Goal: Task Accomplishment & Management: Manage account settings

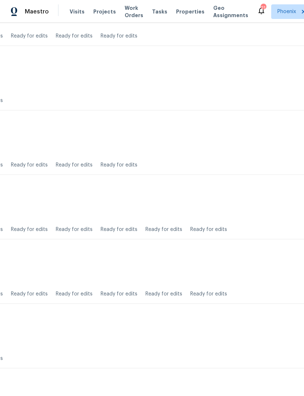
scroll to position [1336, 108]
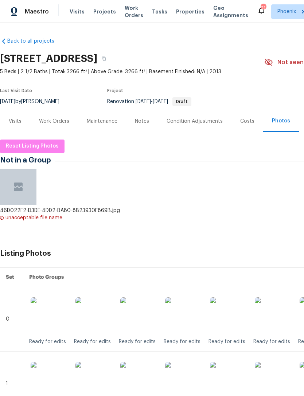
click at [132, 16] on span "Work Orders" at bounding box center [134, 11] width 19 height 15
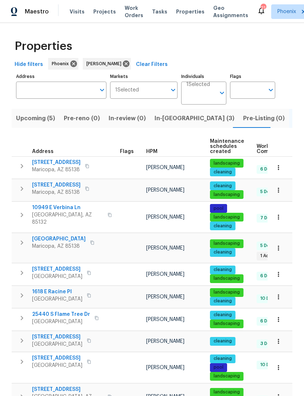
click at [170, 123] on span "In-reno (3)" at bounding box center [194, 118] width 80 height 10
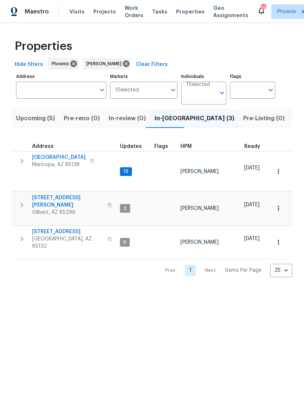
click at [28, 166] on button "button" at bounding box center [22, 161] width 15 height 15
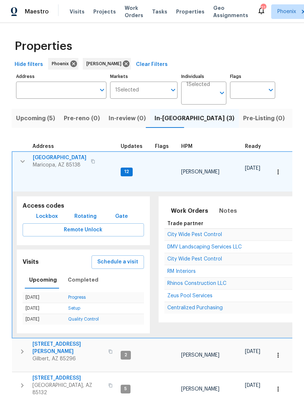
click at [61, 161] on span "42549 W Monteverde Dr" at bounding box center [60, 157] width 54 height 7
click at [24, 166] on icon "button" at bounding box center [22, 161] width 9 height 9
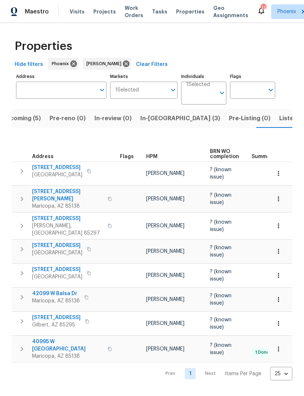
click at [27, 123] on span "Upcoming (5)" at bounding box center [21, 118] width 39 height 10
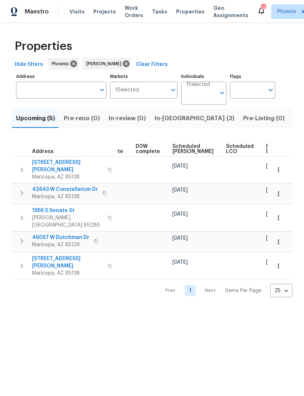
scroll to position [0, 182]
click at [266, 154] on span "Ready Date" at bounding box center [274, 149] width 16 height 10
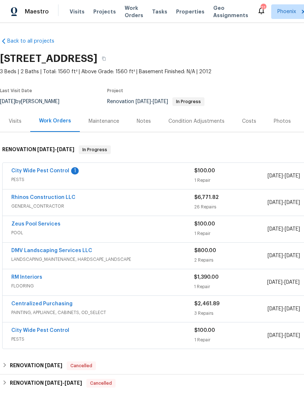
click at [57, 173] on div "City Wide Pest Control 1 PESTS $100.00 1 Repair 10/6/2025 - 10/8/2025 Needs QC" at bounding box center [206, 176] width 406 height 26
click at [60, 173] on link "City Wide Pest Control" at bounding box center [40, 170] width 58 height 5
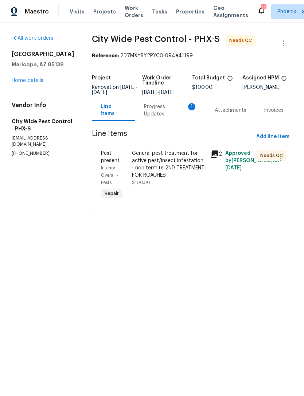
click at [179, 118] on div "Progress Updates 1" at bounding box center [170, 110] width 53 height 15
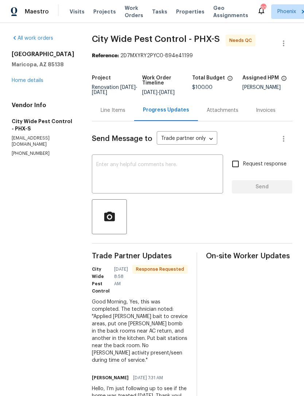
click at [139, 185] on textarea at bounding box center [157, 174] width 122 height 25
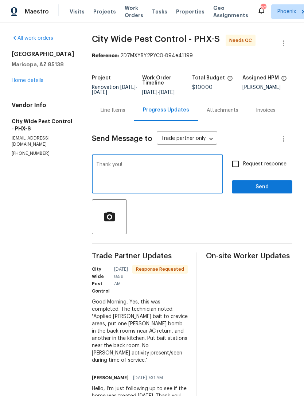
type textarea "Thank you!"
click at [278, 192] on span "Send" at bounding box center [261, 186] width 49 height 9
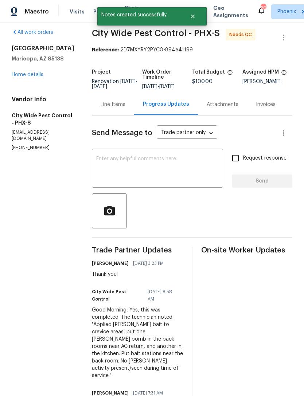
scroll to position [6, 0]
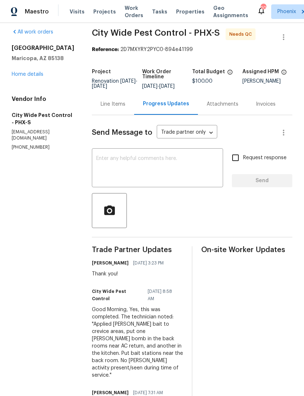
click at [31, 77] on link "Home details" at bounding box center [28, 74] width 32 height 5
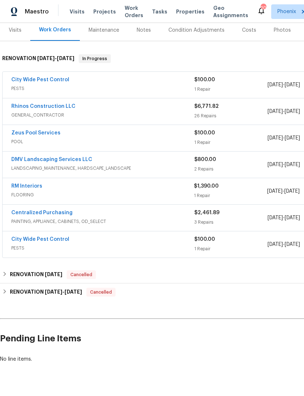
scroll to position [91, 0]
click at [50, 82] on link "City Wide Pest Control" at bounding box center [40, 79] width 58 height 5
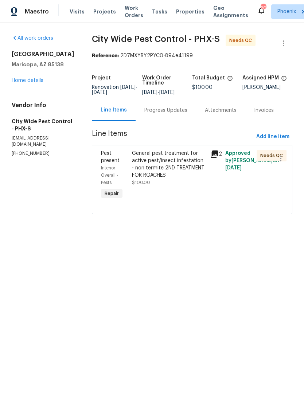
click at [184, 179] on div "General pest treatment for active pest/insect infestation - non termite 2ND TRE…" at bounding box center [168, 164] width 73 height 29
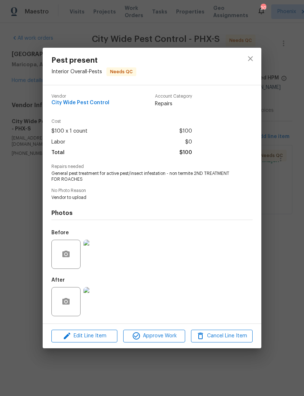
click at [103, 303] on img at bounding box center [97, 301] width 29 height 29
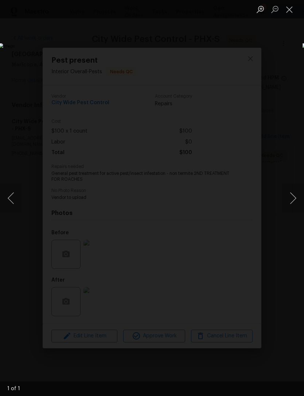
click at [291, 12] on button "Close lightbox" at bounding box center [289, 9] width 15 height 13
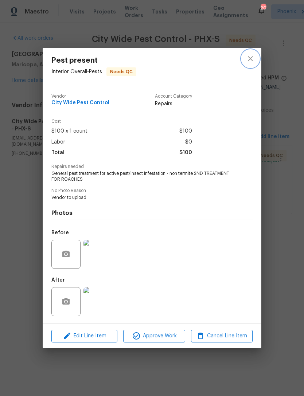
click at [253, 59] on icon "close" at bounding box center [250, 58] width 9 height 9
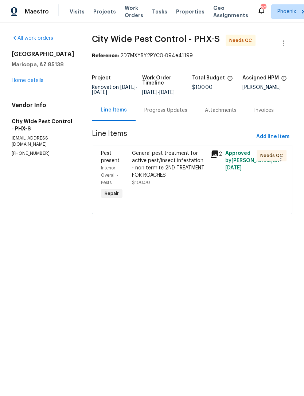
click at [195, 172] on div "General pest treatment for active pest/insect infestation - non termite 2ND TRE…" at bounding box center [168, 164] width 73 height 29
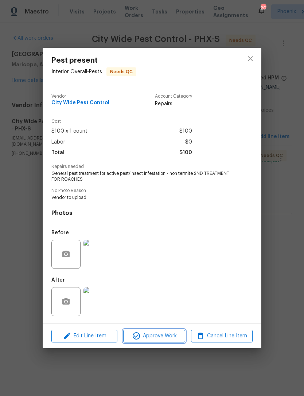
click at [170, 338] on span "Approve Work" at bounding box center [153, 335] width 57 height 9
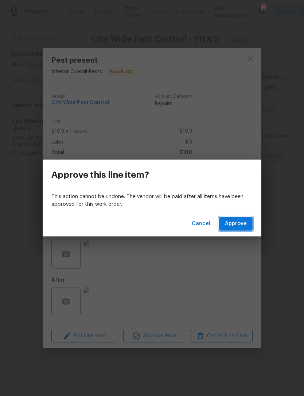
click at [243, 225] on span "Approve" at bounding box center [236, 223] width 22 height 9
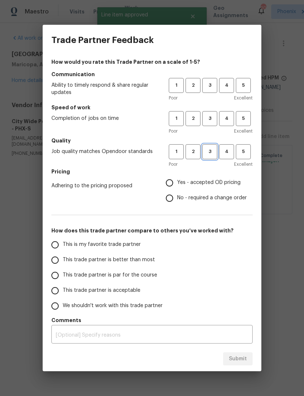
click at [214, 151] on span "3" at bounding box center [209, 151] width 13 height 8
click at [214, 121] on span "3" at bounding box center [209, 118] width 13 height 8
click at [209, 80] on button "3" at bounding box center [209, 85] width 15 height 15
click at [172, 187] on input "Yes - accepted OD pricing" at bounding box center [169, 182] width 15 height 15
radio input "true"
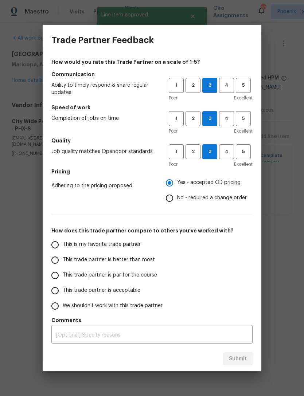
click at [61, 247] on input "This is my favorite trade partner" at bounding box center [54, 244] width 15 height 15
click at [237, 359] on span "Submit" at bounding box center [238, 358] width 18 height 9
radio input "true"
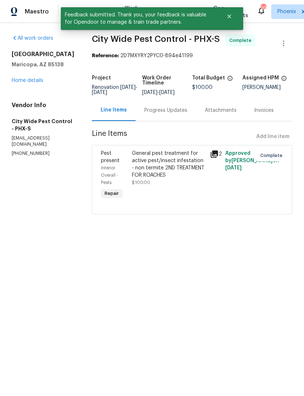
click at [42, 83] on link "Home details" at bounding box center [28, 80] width 32 height 5
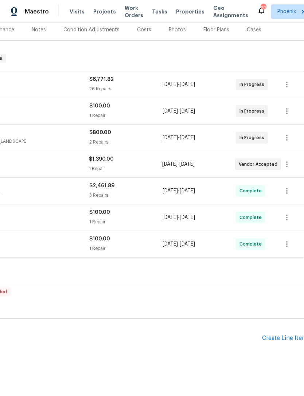
scroll to position [91, 105]
click at [276, 342] on div "Create Line Item" at bounding box center [284, 338] width 45 height 7
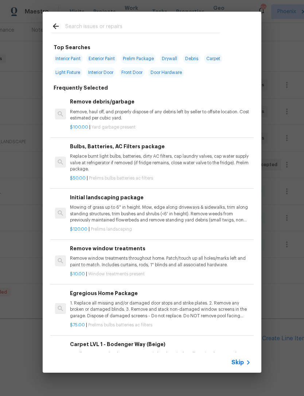
click at [152, 27] on input "text" at bounding box center [142, 27] width 154 height 11
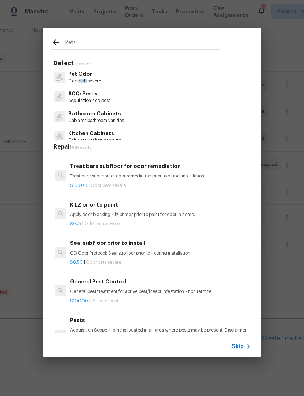
scroll to position [123, 0]
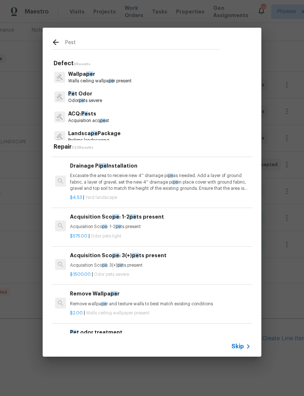
type input "Pests"
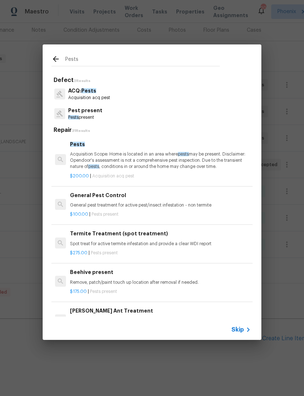
scroll to position [0, 0]
click at [161, 199] on div "General Pest Control General pest treatment for active pest/insect infestation …" at bounding box center [160, 199] width 181 height 17
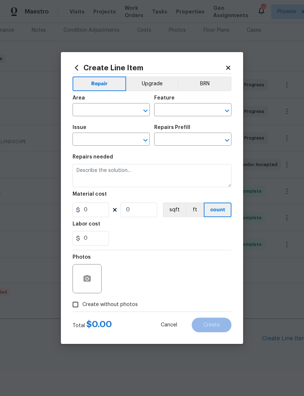
type input "Pests"
type input "Pest present"
type textarea "General pest treatment for active pest/insect infestation - non termite"
type input "1"
type input "General Pest Control $100.00"
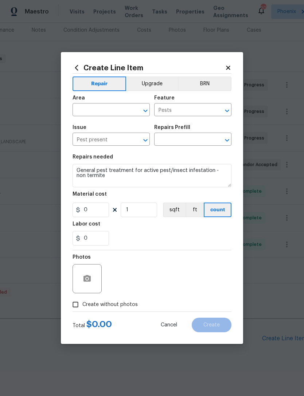
type input "100"
click at [186, 199] on div "Material cost" at bounding box center [151, 196] width 159 height 9
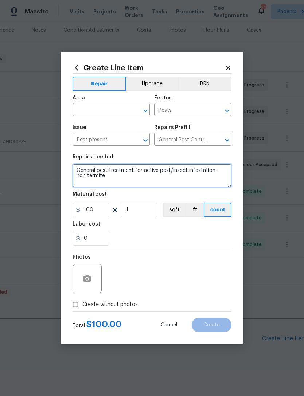
click at [140, 184] on textarea "General pest treatment for active pest/insect infestation - non termite" at bounding box center [151, 175] width 159 height 23
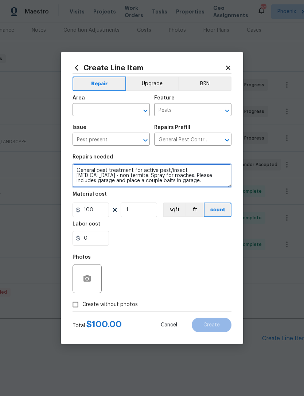
click at [133, 106] on button "Clear" at bounding box center [136, 111] width 10 height 10
type textarea "General pest treatment for active pest/insect infestation - non termite. Spray …"
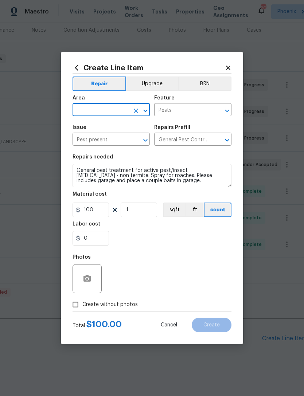
click at [124, 110] on input "text" at bounding box center [100, 110] width 57 height 11
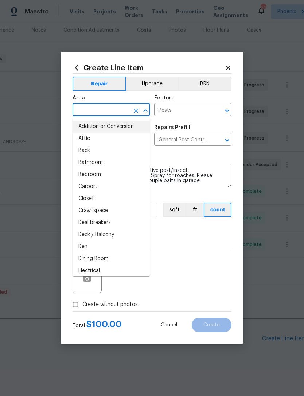
click at [114, 129] on li "Addition or Conversion" at bounding box center [110, 127] width 77 height 12
type input "Addition or Conversion"
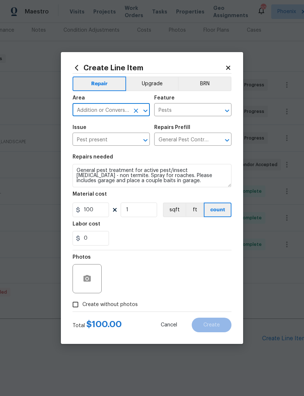
click at [140, 110] on button "Open" at bounding box center [145, 111] width 10 height 10
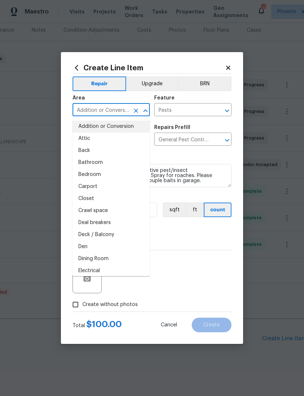
click at [135, 113] on icon "Clear" at bounding box center [135, 110] width 7 height 7
click at [120, 109] on input "text" at bounding box center [100, 110] width 57 height 11
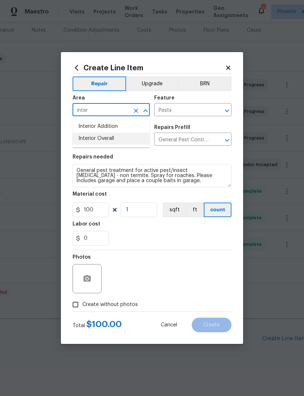
click at [114, 138] on li "Interior Overall" at bounding box center [110, 139] width 77 height 12
type input "Interior Overall"
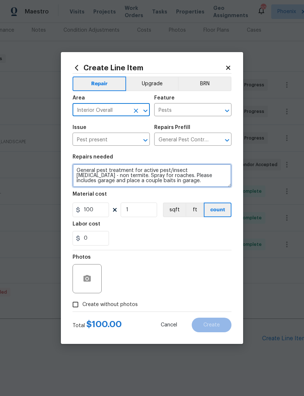
click at [139, 177] on textarea "General pest treatment for active pest/insect infestation - non termite. Spray …" at bounding box center [151, 175] width 159 height 23
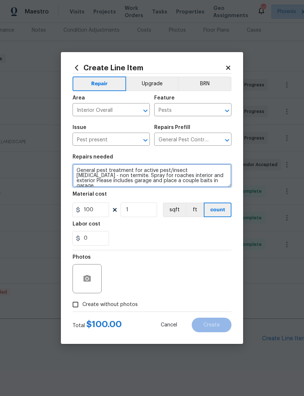
click at [138, 179] on textarea "General pest treatment for active pest/insect infestation - non termite. Spray …" at bounding box center [151, 175] width 159 height 23
click at [138, 175] on textarea "General pest treatment for active pest/insect infestation - non termite. Spray …" at bounding box center [151, 175] width 159 height 23
click at [216, 181] on textarea "General pest treatment for active pest/insect infestation - non termite. Spray …" at bounding box center [151, 175] width 159 height 23
type textarea "General pest treatment for active pest/insect infestation - non termite. Spray …"
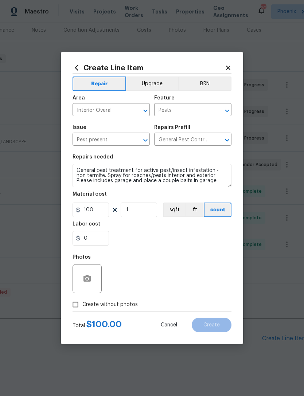
click at [168, 240] on div "0" at bounding box center [151, 238] width 159 height 15
click at [87, 278] on icon "button" at bounding box center [87, 278] width 9 height 9
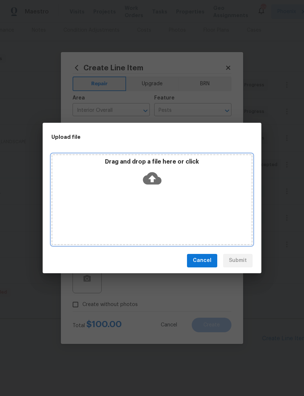
click at [154, 179] on icon at bounding box center [152, 178] width 19 height 19
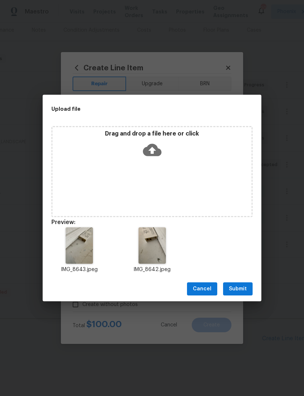
click at [241, 290] on span "Submit" at bounding box center [238, 288] width 18 height 9
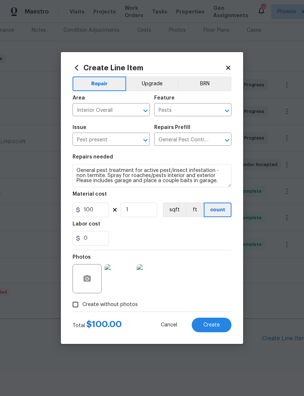
click at [215, 328] on span "Create" at bounding box center [211, 324] width 16 height 5
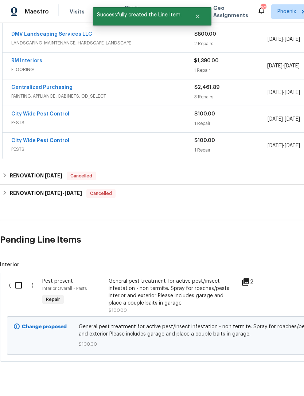
scroll to position [189, 0]
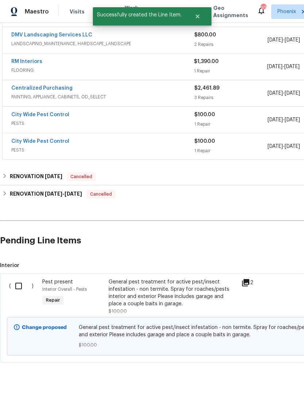
click at [19, 294] on input "checkbox" at bounding box center [21, 285] width 21 height 15
checkbox input "true"
click at [276, 382] on span "Create Work Order" at bounding box center [262, 377] width 48 height 9
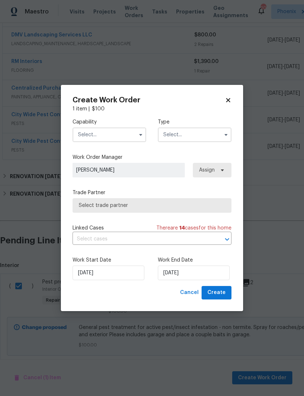
click at [125, 133] on input "text" at bounding box center [109, 134] width 74 height 15
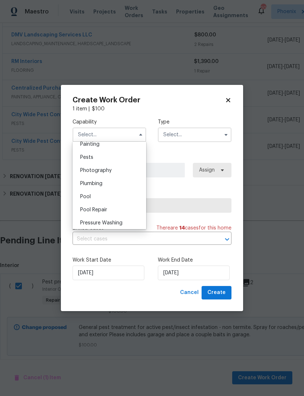
scroll to position [619, 0]
click at [90, 155] on span "Pests" at bounding box center [86, 155] width 13 height 5
type input "Pests"
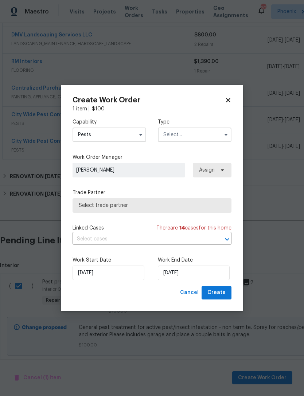
click at [209, 132] on input "text" at bounding box center [195, 134] width 74 height 15
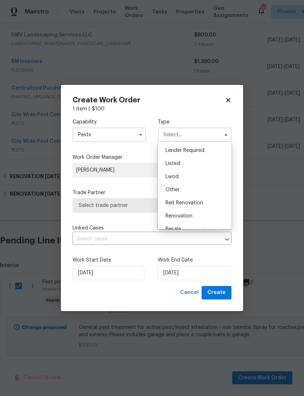
scroll to position [69, 0]
click at [184, 198] on span "Renovation" at bounding box center [178, 199] width 27 height 5
type input "Renovation"
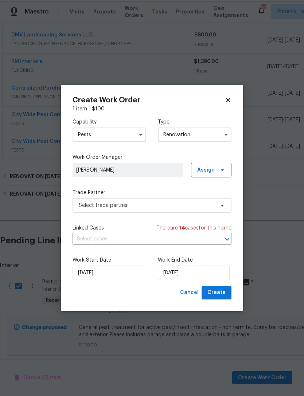
scroll to position [0, 0]
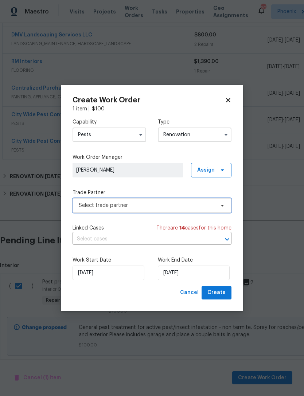
click at [165, 206] on span "Select trade partner" at bounding box center [147, 205] width 136 height 7
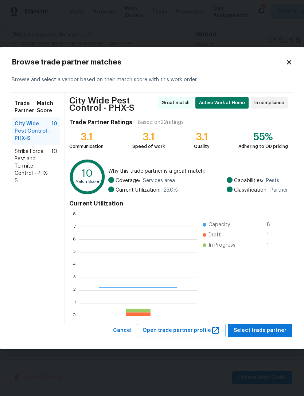
scroll to position [102, 117]
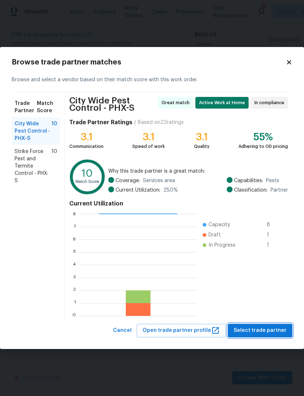
click at [272, 331] on span "Select trade partner" at bounding box center [259, 330] width 53 height 9
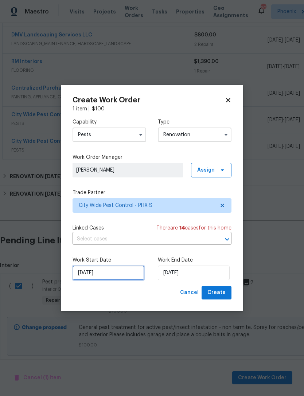
click at [128, 269] on input "[DATE]" at bounding box center [108, 272] width 72 height 15
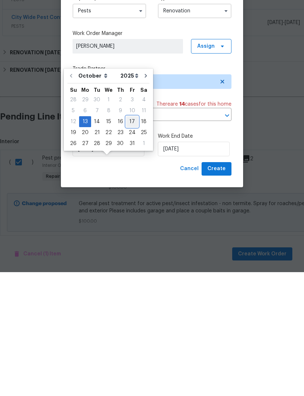
click at [131, 240] on div "17" at bounding box center [132, 245] width 12 height 10
type input "10/17/2025"
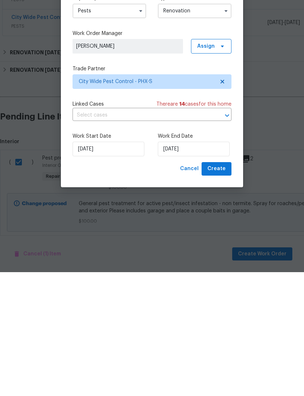
scroll to position [23, 0]
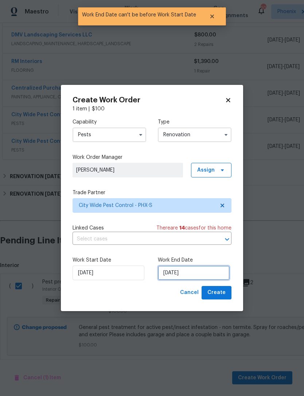
click at [216, 272] on input "10/17/2025" at bounding box center [194, 272] width 72 height 15
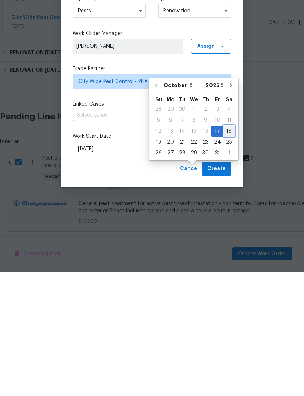
click at [227, 250] on div "18" at bounding box center [228, 255] width 11 height 10
type input "10/18/2025"
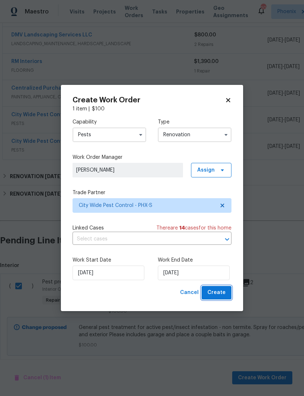
click at [222, 292] on span "Create" at bounding box center [216, 292] width 18 height 9
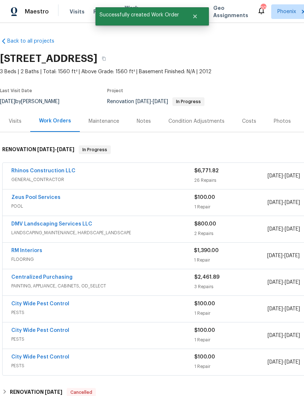
scroll to position [0, 0]
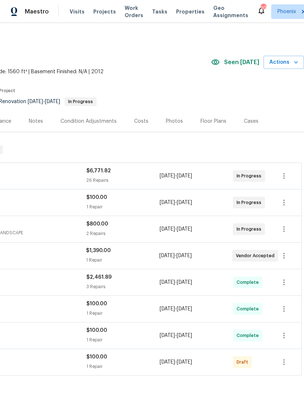
scroll to position [0, 108]
click at [283, 366] on icon "button" at bounding box center [283, 362] width 9 height 9
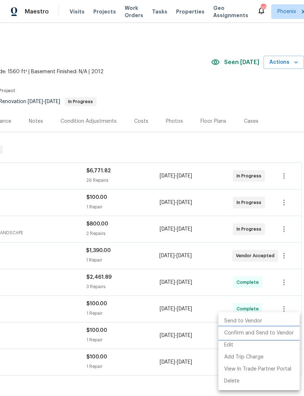
click at [279, 330] on li "Confirm and Send to Vendor" at bounding box center [258, 333] width 81 height 12
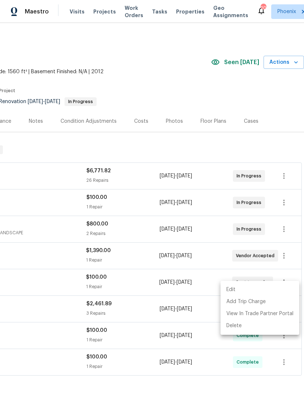
click at [142, 381] on div at bounding box center [152, 198] width 304 height 396
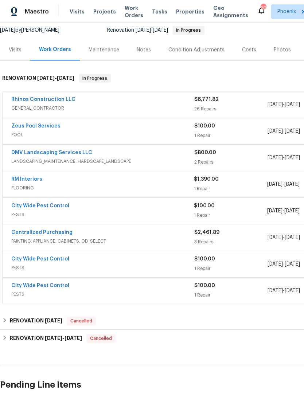
scroll to position [71, 0]
click at [52, 208] on link "City Wide Pest Control" at bounding box center [40, 205] width 58 height 5
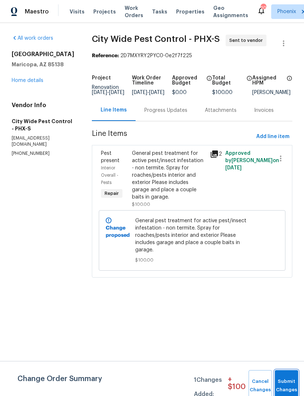
click at [287, 378] on button "Submit Changes" at bounding box center [286, 385] width 23 height 31
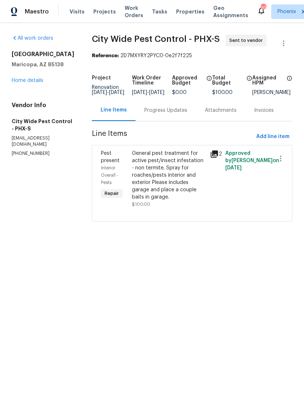
click at [166, 114] on div "Progress Updates" at bounding box center [165, 110] width 43 height 7
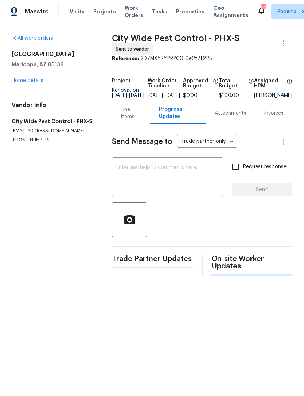
click at [149, 179] on textarea at bounding box center [167, 177] width 102 height 25
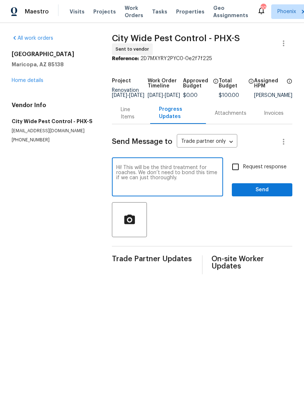
click at [185, 184] on textarea "Hi! This will be the third treatment for roaches. We don’t need to bond this ti…" at bounding box center [167, 177] width 102 height 25
click at [170, 190] on textarea "Hi! This will be the third treatment for roaches. We don’t need to bomb this ti…" at bounding box center [167, 177] width 102 height 25
click at [210, 179] on textarea "Hi! This will be the third treatment for roaches. We don’t need to bomb this ti…" at bounding box center [167, 177] width 102 height 25
click at [218, 187] on textarea "Hi! This will be the third treatment for roaches. We don’t need to bomb this ti…" at bounding box center [167, 177] width 102 height 25
click at [191, 190] on textarea "Hi! This will be the third treatment for roaches. We don’t need to bomb this ti…" at bounding box center [167, 177] width 102 height 25
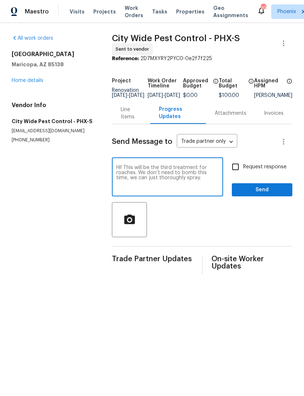
type textarea "Hi! This will be the third treatment for roaches. We don’t need to bomb this ti…"
click at [273, 194] on span "Send" at bounding box center [261, 189] width 49 height 9
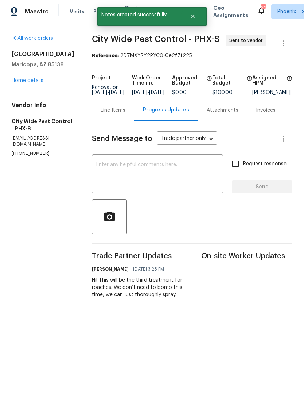
click at [24, 83] on link "Home details" at bounding box center [28, 80] width 32 height 5
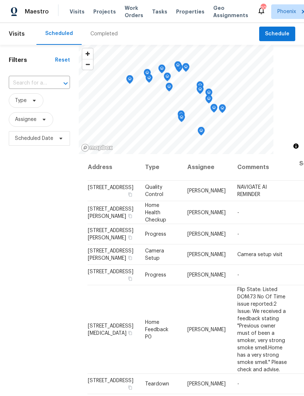
click at [46, 89] on input "text" at bounding box center [29, 83] width 41 height 11
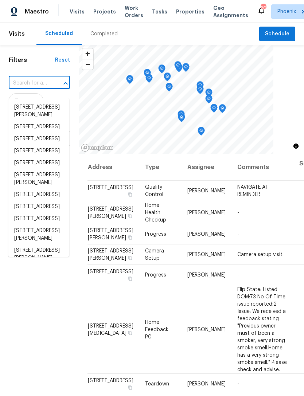
click at [28, 88] on input "text" at bounding box center [29, 83] width 41 height 11
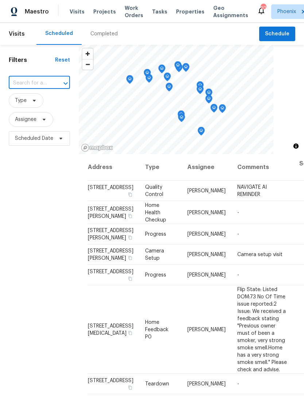
paste input "[STREET_ADDRESS]"
type input "[STREET_ADDRESS]"
click at [40, 110] on li "40995 W Portis Dr, Maricopa, AZ 85138" at bounding box center [38, 107] width 61 height 12
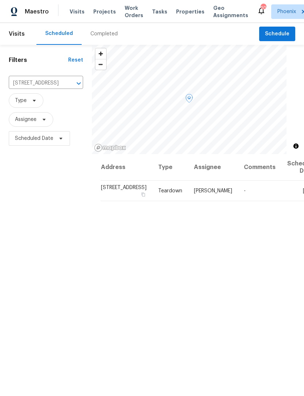
click at [0, 0] on icon at bounding box center [0, 0] width 0 height 0
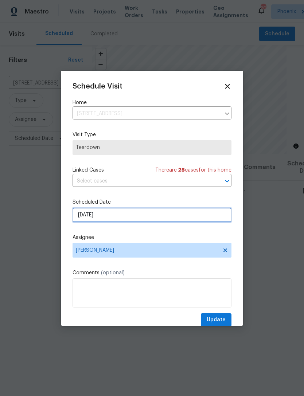
click at [145, 215] on input "[DATE]" at bounding box center [151, 215] width 159 height 15
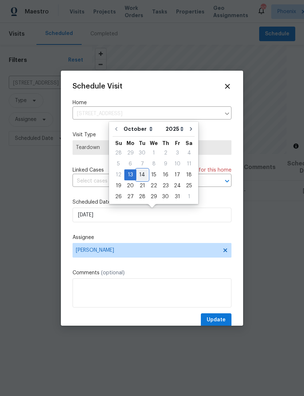
click at [143, 173] on div "14" at bounding box center [142, 175] width 12 height 10
type input "[DATE]"
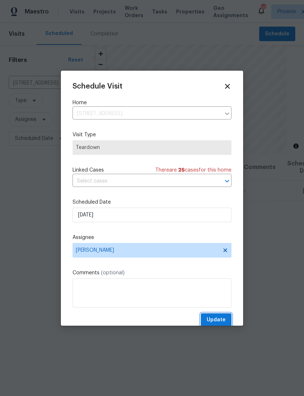
click at [225, 315] on button "Update" at bounding box center [216, 319] width 31 height 13
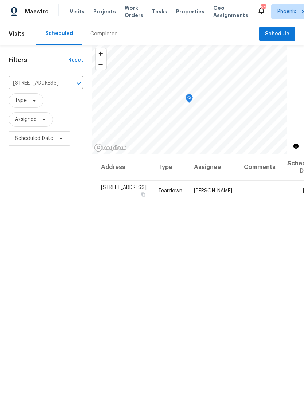
click at [66, 87] on icon "Clear" at bounding box center [69, 83] width 7 height 7
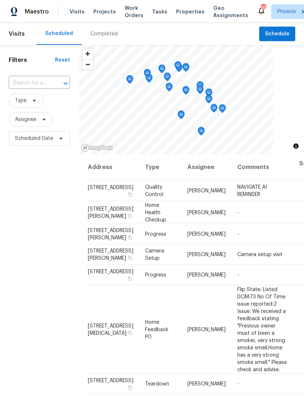
click at [31, 88] on input "text" at bounding box center [29, 83] width 41 height 11
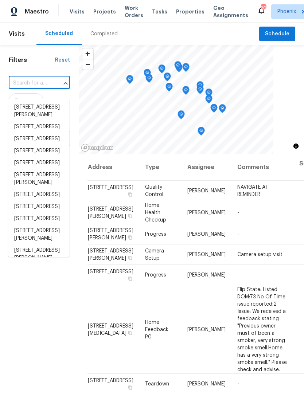
click at [30, 89] on input "text" at bounding box center [29, 83] width 41 height 11
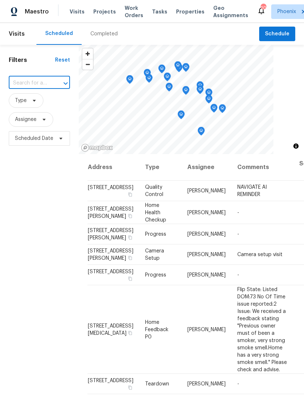
paste input "3636 E Stampede Dr, Gilbert, AZ 85297"
type input "3636 E Stampede Dr, Gilbert, AZ 85297"
click at [33, 109] on li "3636 E Stampede Dr, Gilbert, AZ 85297" at bounding box center [38, 111] width 61 height 20
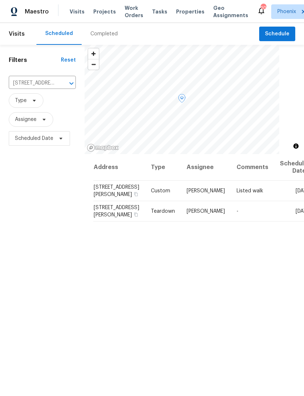
click at [0, 0] on icon at bounding box center [0, 0] width 0 height 0
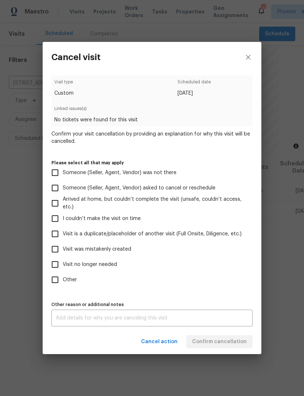
click at [62, 263] on input "Visit no longer needed" at bounding box center [54, 264] width 15 height 15
checkbox input "true"
click at [114, 320] on textarea at bounding box center [152, 317] width 192 height 5
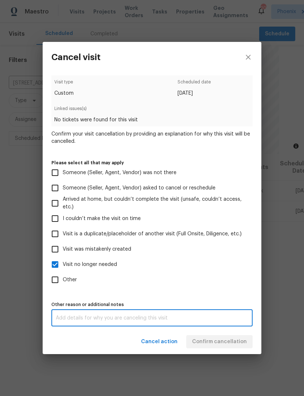
scroll to position [23, 0]
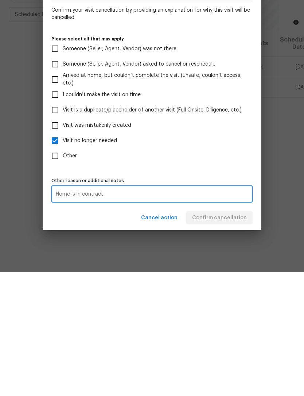
type textarea "Home is in contract"
click at [233, 272] on label "Other" at bounding box center [146, 279] width 199 height 15
click at [63, 272] on input "Other" at bounding box center [54, 279] width 15 height 15
checkbox input "true"
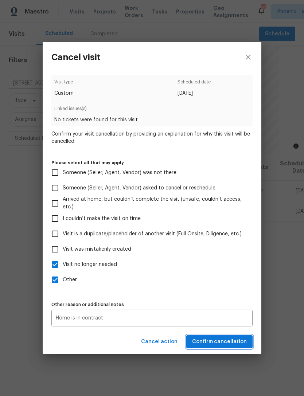
click at [225, 339] on span "Confirm cancellation" at bounding box center [219, 341] width 55 height 9
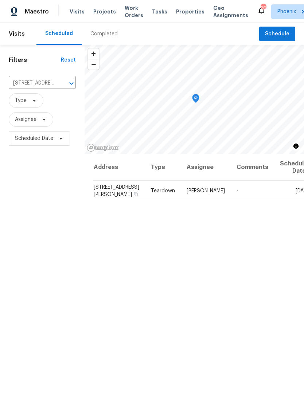
click at [66, 88] on button "Open" at bounding box center [71, 83] width 10 height 10
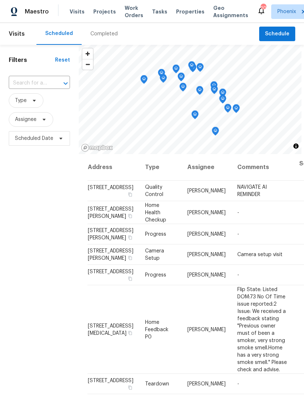
click at [39, 89] on input "text" at bounding box center [29, 83] width 41 height 11
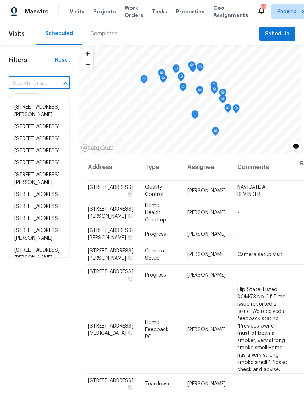
click at [25, 88] on input "text" at bounding box center [29, 83] width 41 height 11
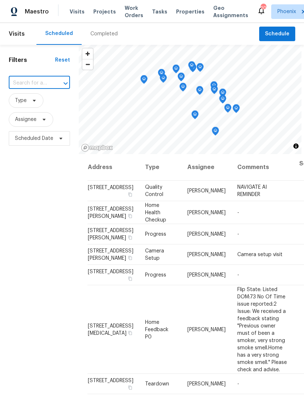
paste input "1581 E Palo Verde Dr, Casa Grande, AZ 85122"
type input "1581 E Palo Verde Dr, Casa Grande, AZ 85122"
click at [32, 113] on li "1581 E Palo Verde Dr, Casa Grande, AZ 85122" at bounding box center [38, 107] width 61 height 12
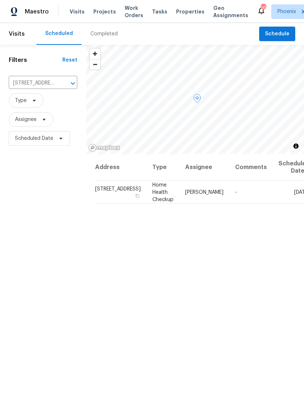
click at [0, 0] on icon at bounding box center [0, 0] width 0 height 0
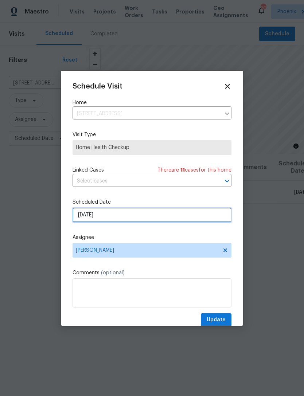
click at [130, 220] on input "[DATE]" at bounding box center [151, 215] width 159 height 15
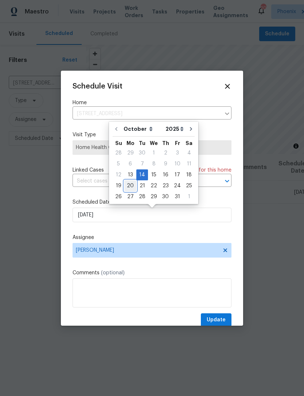
click at [131, 185] on div "20" at bounding box center [130, 186] width 12 height 10
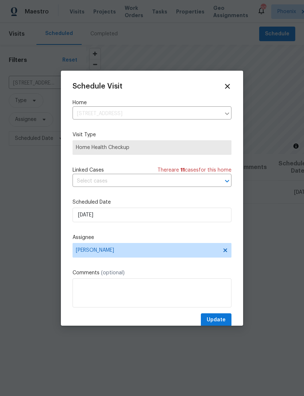
type input "10/20/2025"
click at [222, 320] on span "Update" at bounding box center [215, 319] width 19 height 9
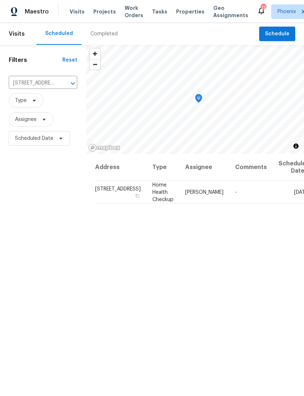
click at [60, 87] on icon "Clear" at bounding box center [63, 83] width 7 height 7
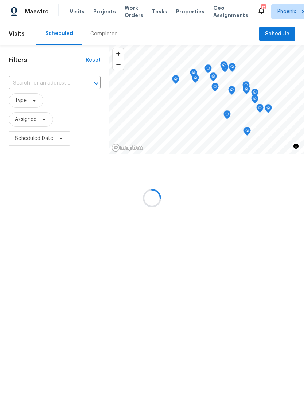
click at [42, 88] on input "text" at bounding box center [44, 83] width 71 height 11
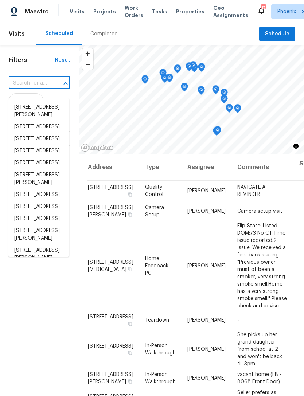
click at [41, 87] on input "text" at bounding box center [29, 83] width 41 height 11
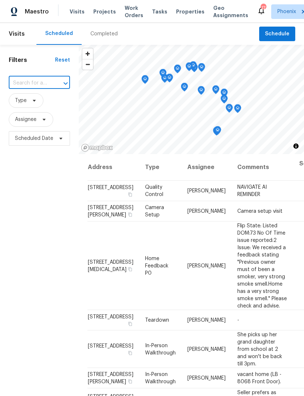
paste input "3959 E Morrison Ranch Pkwy, Gilbert, AZ 85296"
type input "3959 E Morrison Ranch Pkwy, Gilbert, AZ 85296"
click at [27, 111] on li "3959 E Morrison Ranch Pkwy, Gilbert, AZ 85296" at bounding box center [38, 111] width 61 height 20
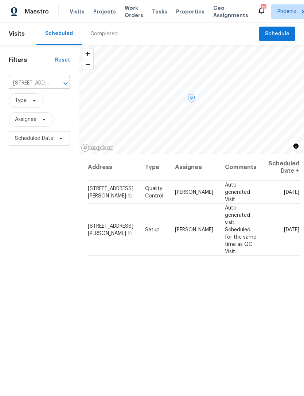
click at [0, 0] on icon at bounding box center [0, 0] width 0 height 0
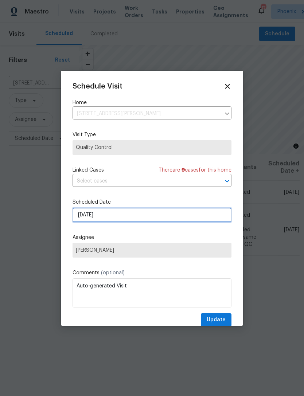
click at [149, 220] on input "10/17/2025" at bounding box center [151, 215] width 159 height 15
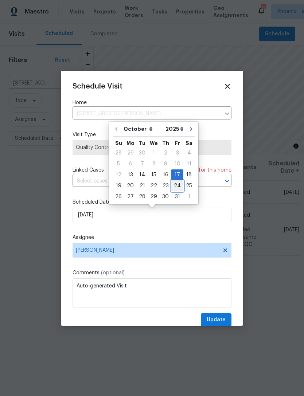
click at [174, 184] on div "24" at bounding box center [177, 186] width 12 height 10
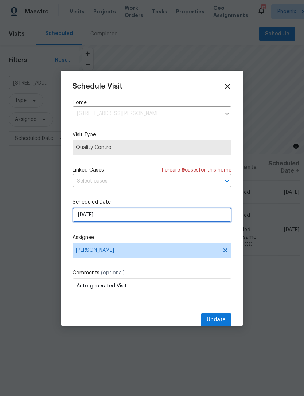
click at [135, 216] on input "10/24/2025" at bounding box center [151, 215] width 159 height 15
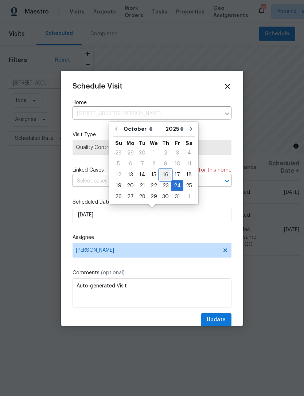
click at [163, 174] on div "16" at bounding box center [166, 175] width 12 height 10
type input "10/16/2025"
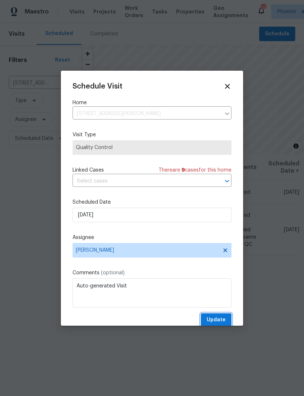
click at [215, 315] on button "Update" at bounding box center [216, 319] width 31 height 13
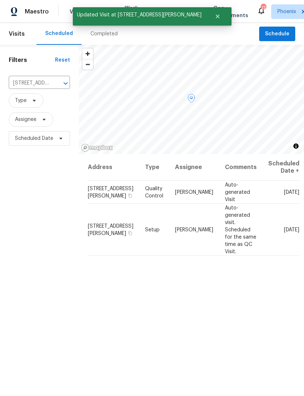
click at [0, 0] on span at bounding box center [0, 0] width 0 height 0
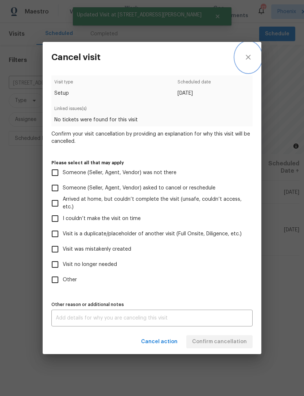
click at [248, 55] on icon "close" at bounding box center [247, 57] width 5 height 5
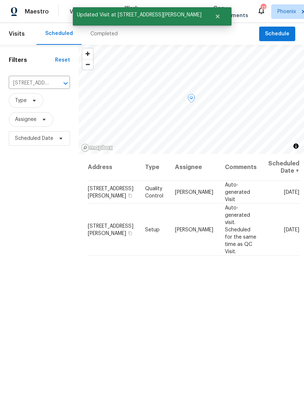
click at [0, 0] on icon at bounding box center [0, 0] width 0 height 0
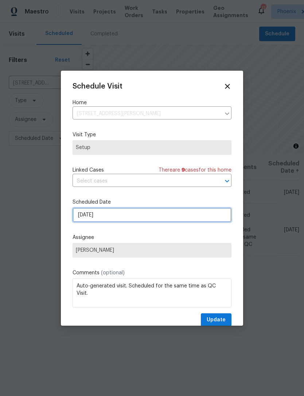
click at [121, 221] on input "10/17/2025" at bounding box center [151, 215] width 159 height 15
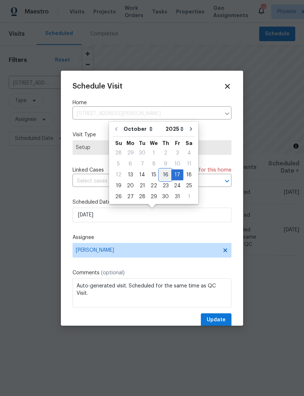
click at [164, 171] on div "16" at bounding box center [166, 175] width 12 height 10
type input "10/16/2025"
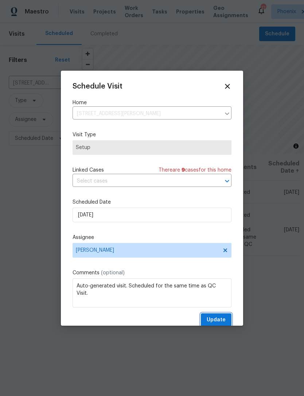
click at [218, 319] on span "Update" at bounding box center [215, 319] width 19 height 9
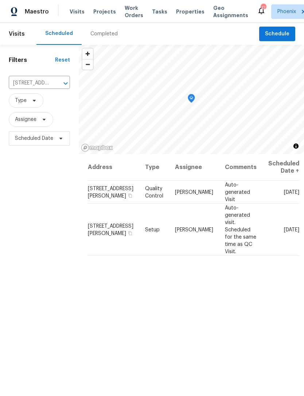
click at [56, 86] on icon "Clear" at bounding box center [56, 83] width 4 height 4
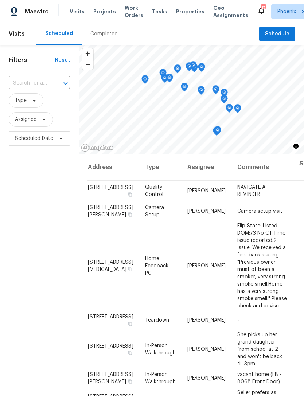
click at [39, 87] on input "text" at bounding box center [29, 83] width 41 height 11
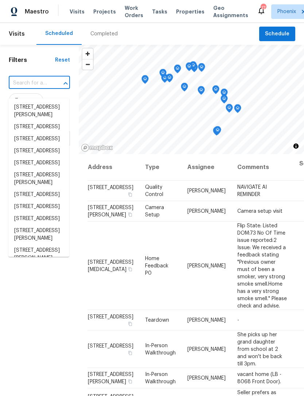
click at [29, 89] on input "text" at bounding box center [29, 83] width 41 height 11
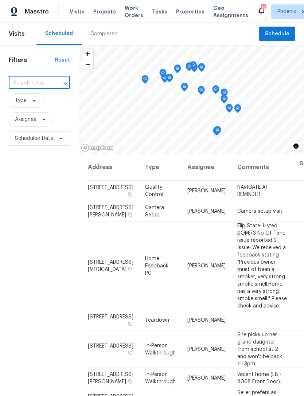
paste input "42549 W Monteverde Dr, Maricopa, AZ 85138"
type input "42549 W Monteverde Dr, Maricopa, AZ 85138"
click at [32, 113] on li "42549 W Monteverde Dr, Maricopa, AZ 85138" at bounding box center [38, 107] width 61 height 12
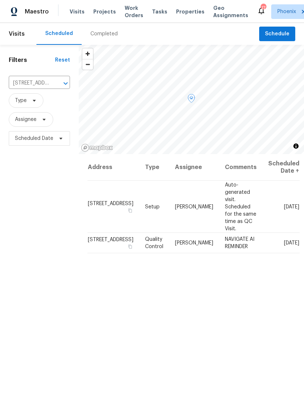
click at [0, 0] on icon at bounding box center [0, 0] width 0 height 0
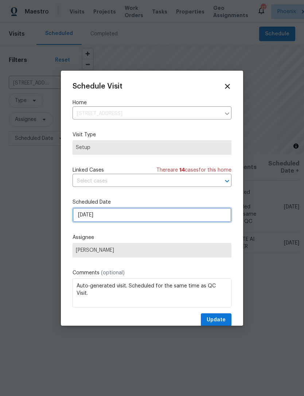
click at [126, 217] on input "10/18/2025" at bounding box center [151, 215] width 159 height 15
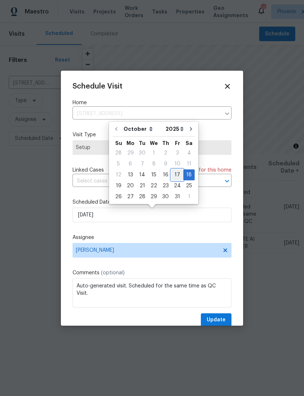
click at [174, 175] on div "17" at bounding box center [177, 175] width 12 height 10
type input "10/17/2025"
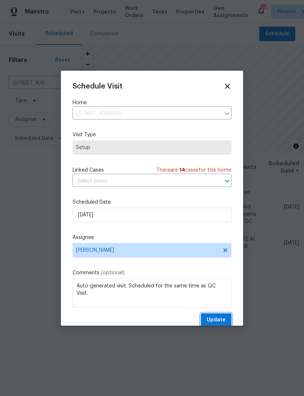
click at [219, 324] on span "Update" at bounding box center [215, 319] width 19 height 9
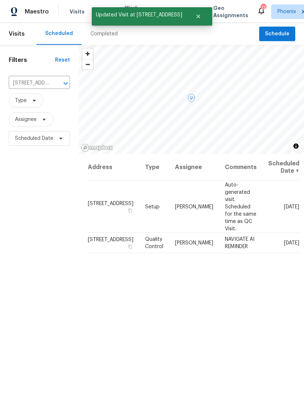
click at [0, 0] on icon at bounding box center [0, 0] width 0 height 0
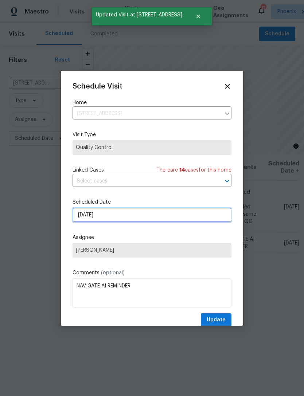
click at [157, 217] on input "10/18/2025" at bounding box center [151, 215] width 159 height 15
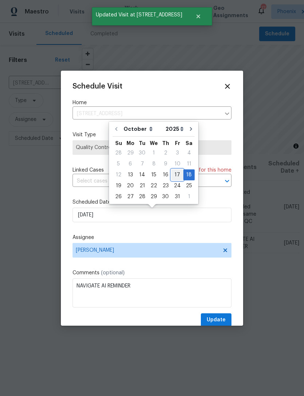
click at [173, 173] on div "17" at bounding box center [177, 175] width 12 height 10
type input "10/17/2025"
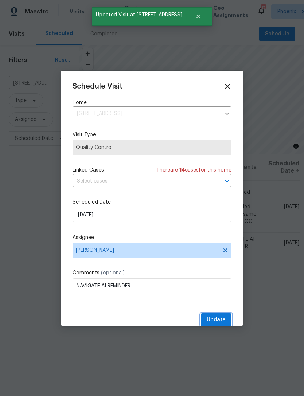
click at [223, 320] on span "Update" at bounding box center [215, 319] width 19 height 9
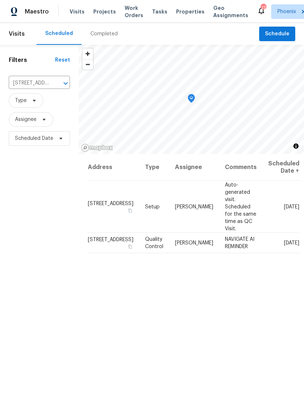
click at [59, 87] on icon "Clear" at bounding box center [55, 83] width 7 height 7
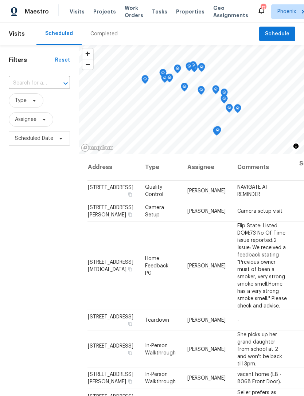
click at [28, 89] on input "text" at bounding box center [29, 83] width 41 height 11
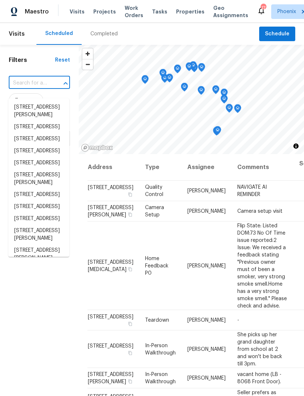
click at [32, 87] on input "text" at bounding box center [29, 83] width 41 height 11
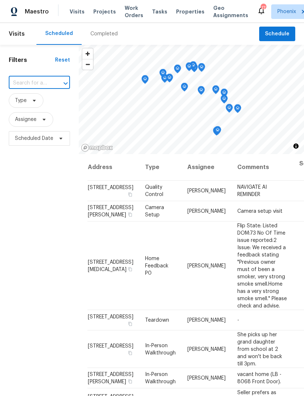
paste input "43531 W Bailey Dr, Maricopa, AZ 85138"
type input "43531 W Bailey Dr, Maricopa, AZ 85138"
click at [29, 109] on li "43531 W Bailey Dr, Maricopa, AZ 85138" at bounding box center [38, 111] width 61 height 20
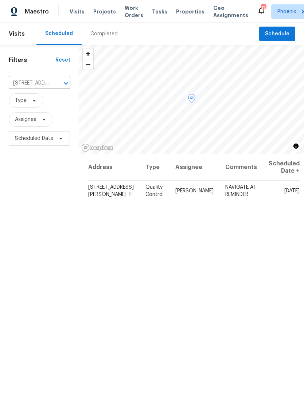
click at [0, 0] on icon at bounding box center [0, 0] width 0 height 0
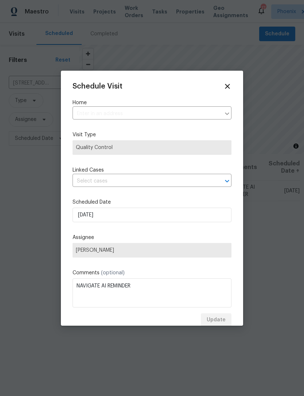
type input "43531 W Bailey Dr, Maricopa, AZ 85138"
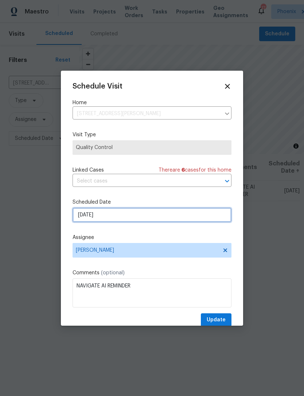
click at [120, 217] on input "10/17/2025" at bounding box center [151, 215] width 159 height 15
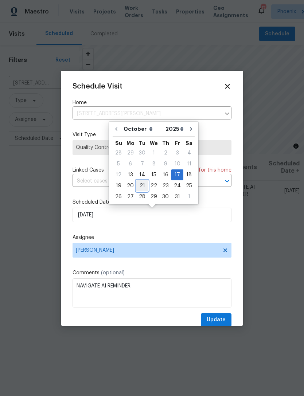
click at [141, 184] on div "21" at bounding box center [142, 186] width 12 height 10
type input "10/21/2025"
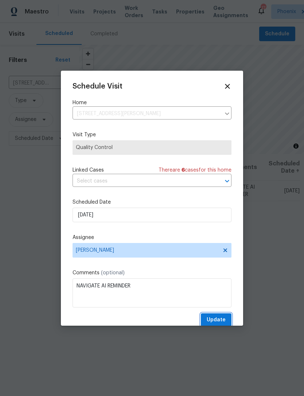
click at [216, 322] on span "Update" at bounding box center [215, 319] width 19 height 9
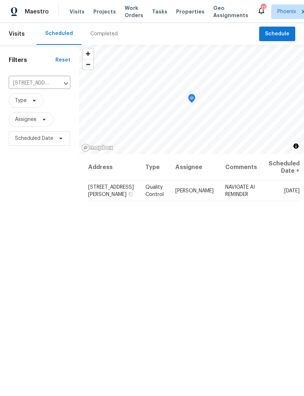
click at [56, 87] on icon "Clear" at bounding box center [56, 83] width 7 height 7
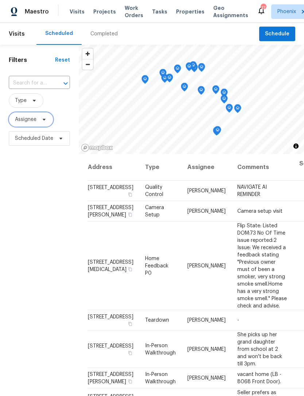
click at [38, 127] on span "Assignee" at bounding box center [31, 119] width 44 height 15
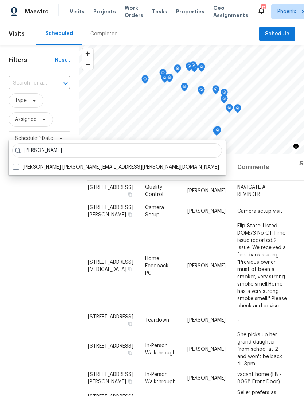
type input "Austin hatch"
click at [104, 170] on label "Austin Hatch austin.hatch@opendoor.com" at bounding box center [116, 167] width 206 height 7
click at [18, 168] on input "Austin Hatch austin.hatch@opendoor.com" at bounding box center [15, 166] width 5 height 5
checkbox input "true"
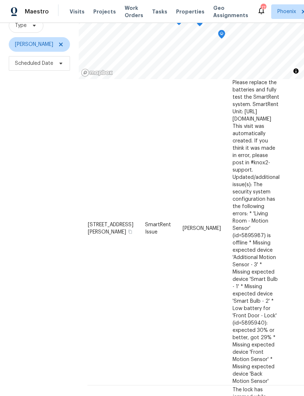
scroll to position [35, 0]
copy span "1901 E Marquette Dr, Gilbert, AZ 85234"
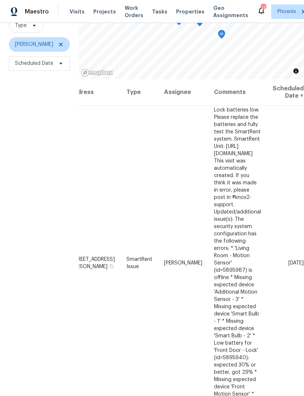
scroll to position [0, 52]
click at [0, 0] on icon at bounding box center [0, 0] width 0 height 0
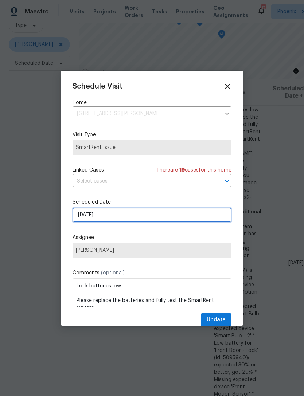
click at [138, 216] on input "[DATE]" at bounding box center [151, 215] width 159 height 15
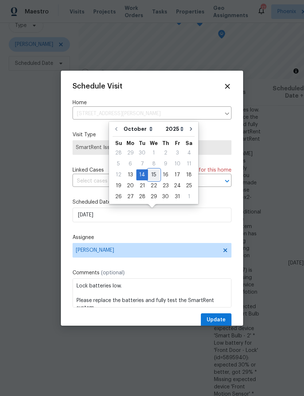
click at [153, 174] on div "15" at bounding box center [154, 175] width 12 height 10
type input "[DATE]"
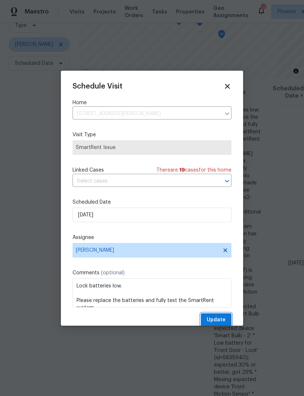
click at [220, 323] on span "Update" at bounding box center [215, 319] width 19 height 9
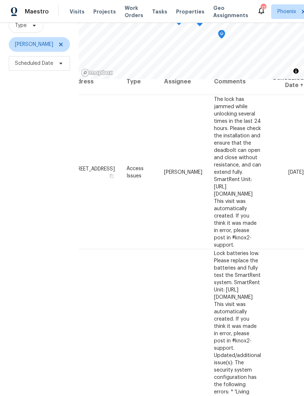
scroll to position [11, 52]
click at [0, 0] on icon at bounding box center [0, 0] width 0 height 0
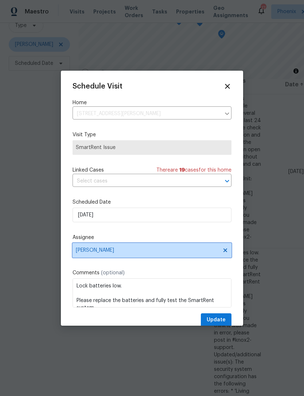
click at [166, 253] on span "Austin Hatch" at bounding box center [147, 250] width 143 height 6
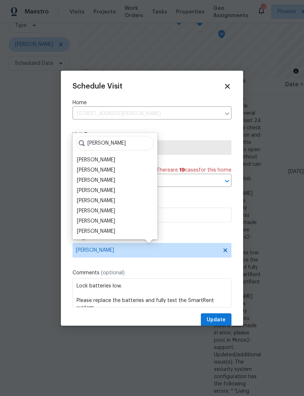
type input "Meliss"
click at [115, 213] on div "[PERSON_NAME]" at bounding box center [96, 210] width 38 height 7
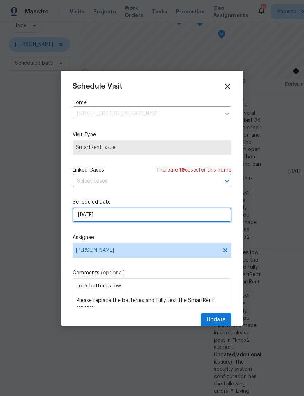
click at [202, 216] on input "[DATE]" at bounding box center [151, 215] width 159 height 15
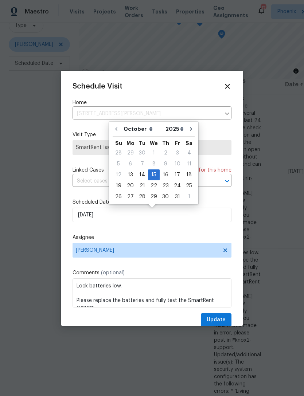
click at [214, 234] on div "Schedule Visit Home 1901 E Marquette Dr, Gilbert, AZ 85234 ​ Visit Type SmartRe…" at bounding box center [151, 204] width 159 height 244
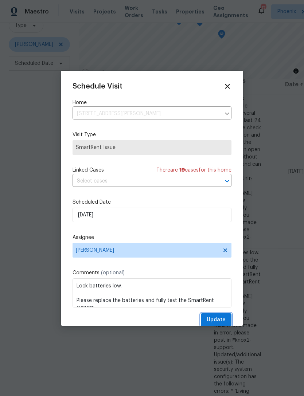
click at [213, 320] on span "Update" at bounding box center [215, 319] width 19 height 9
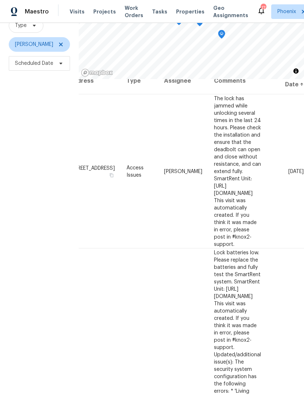
scroll to position [0, 49]
